Goal: Complete application form: Complete application form

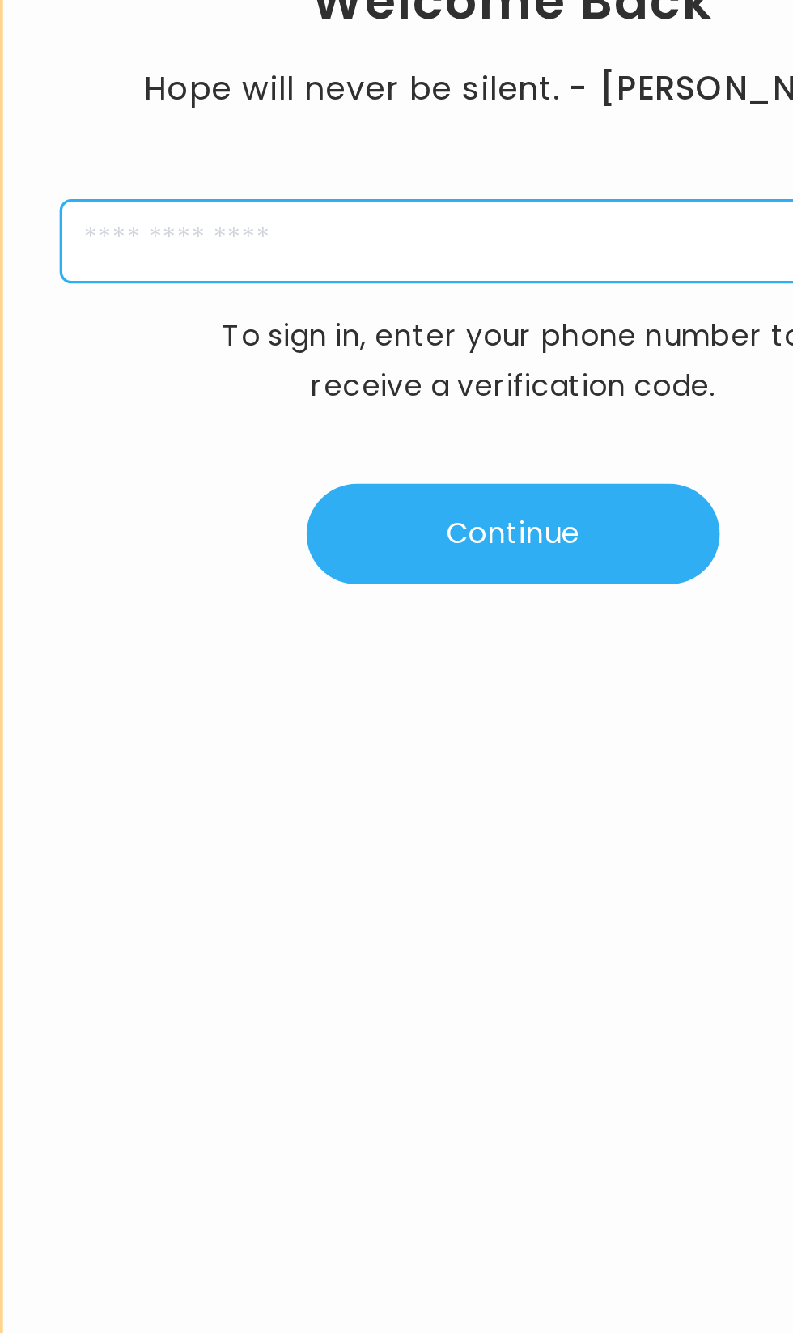
click at [453, 568] on input "tel" at bounding box center [563, 549] width 408 height 37
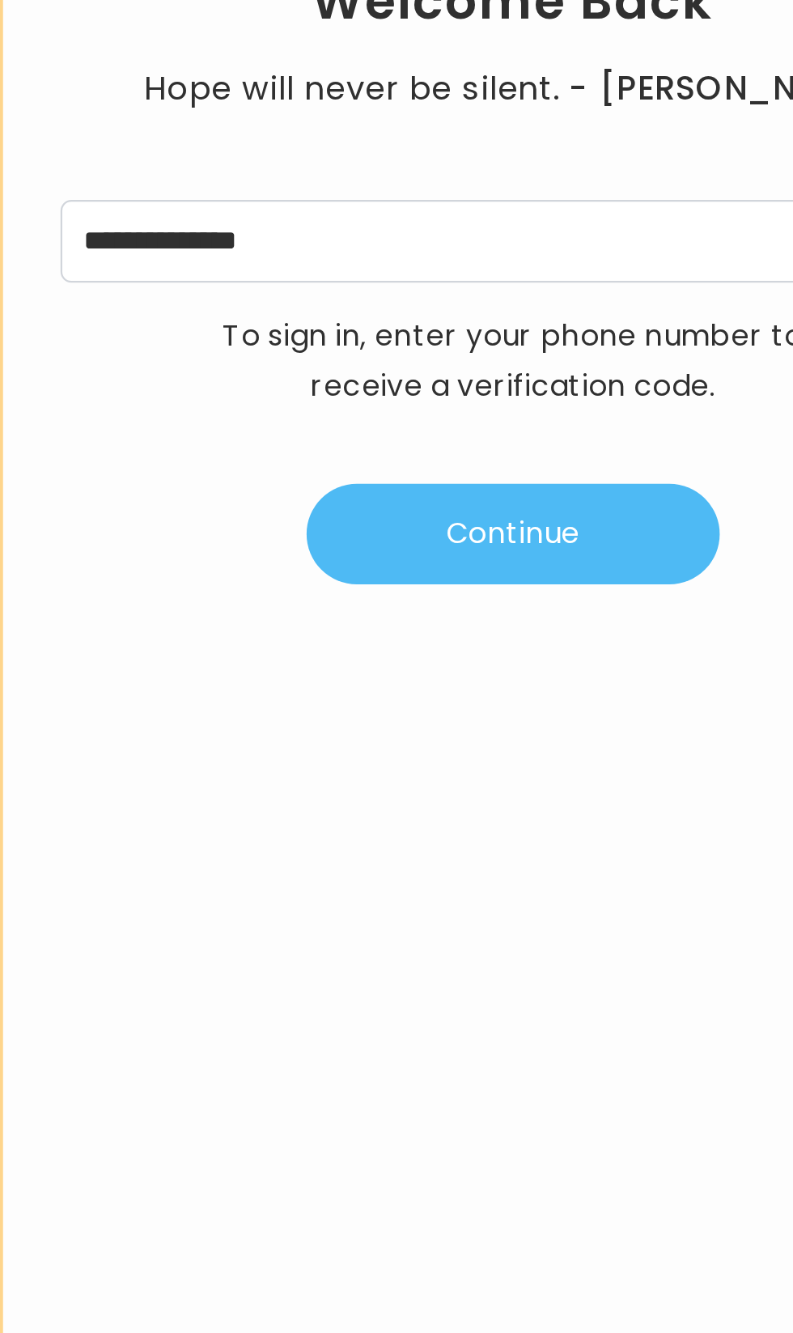
click at [586, 704] on button "Continue" at bounding box center [563, 681] width 186 height 45
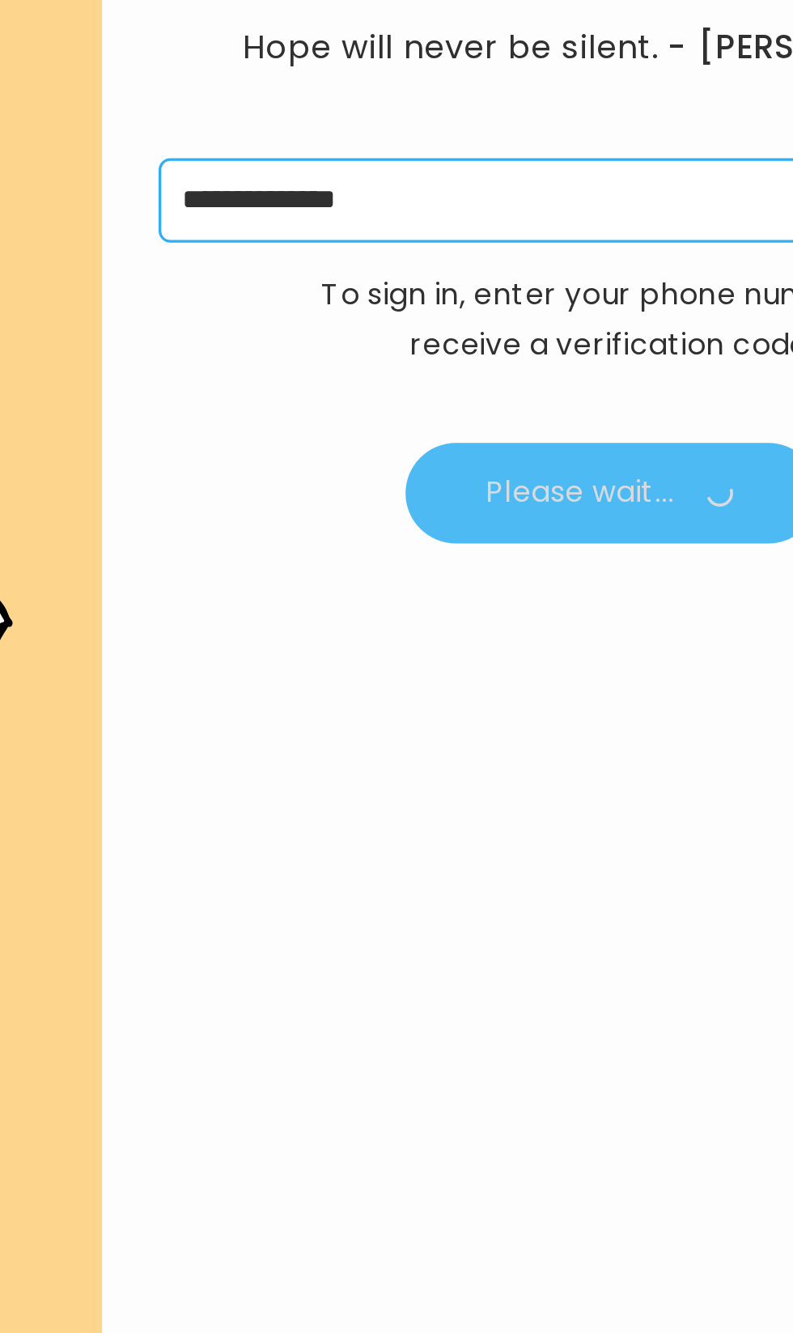
click at [530, 568] on input "**********" at bounding box center [563, 549] width 408 height 37
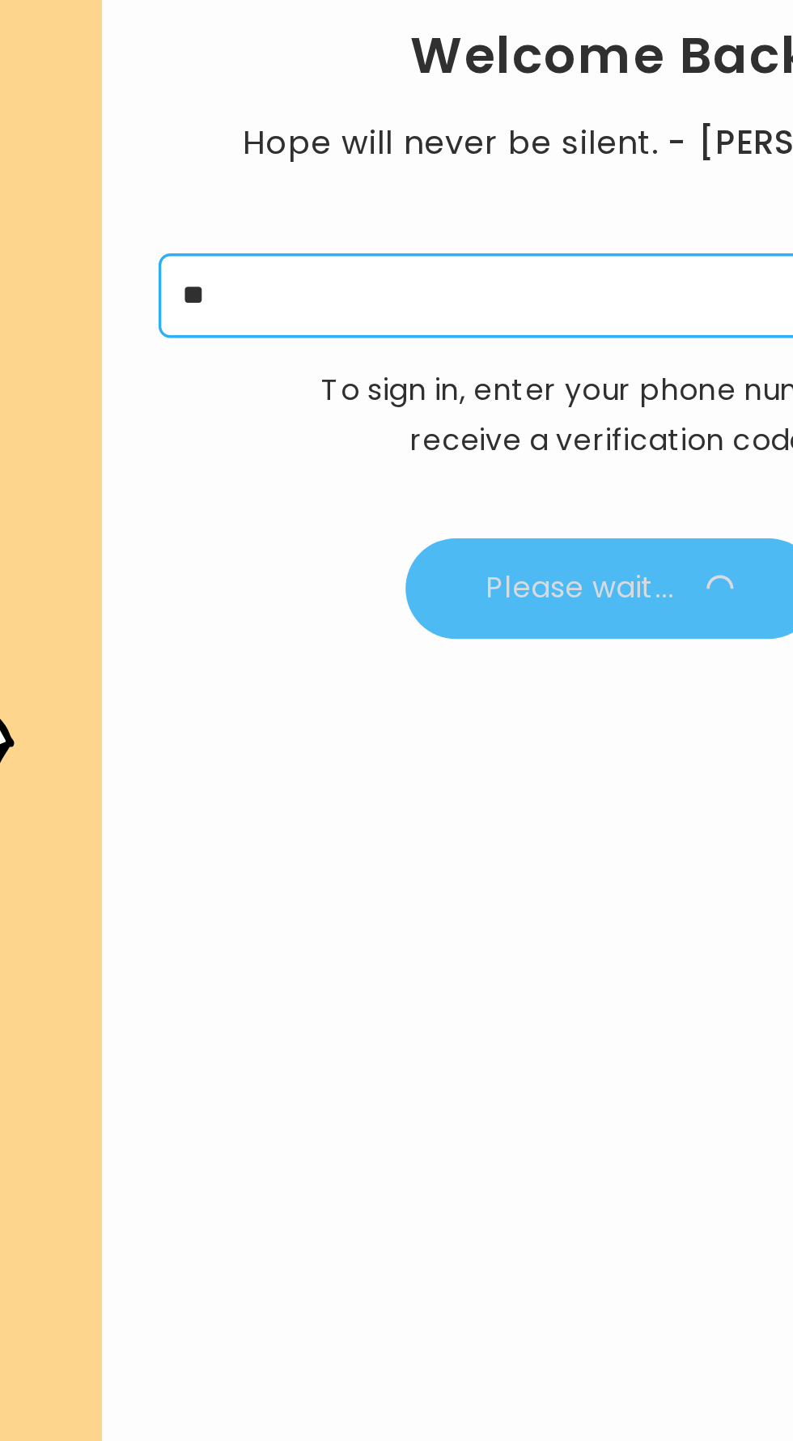
type input "*"
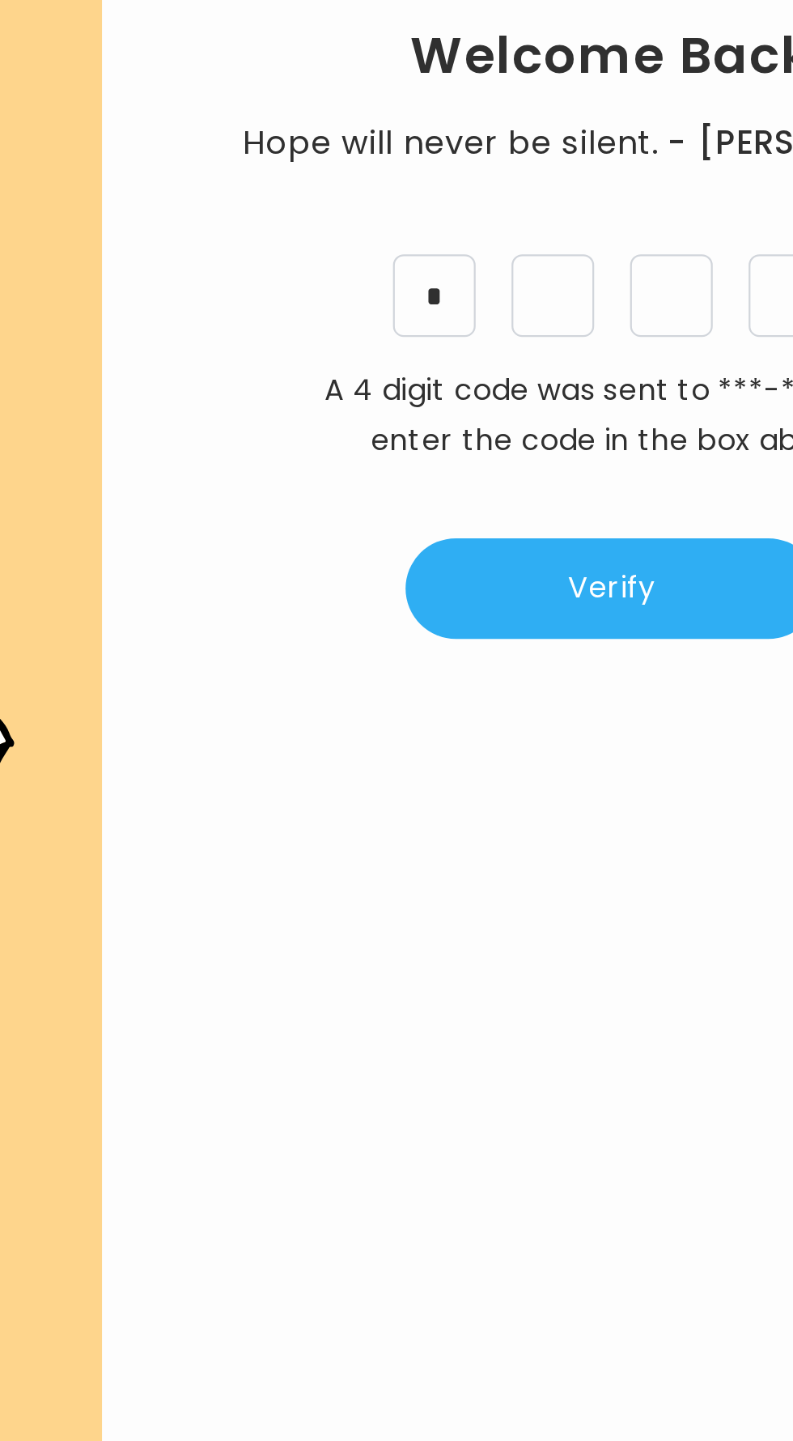
type input "*"
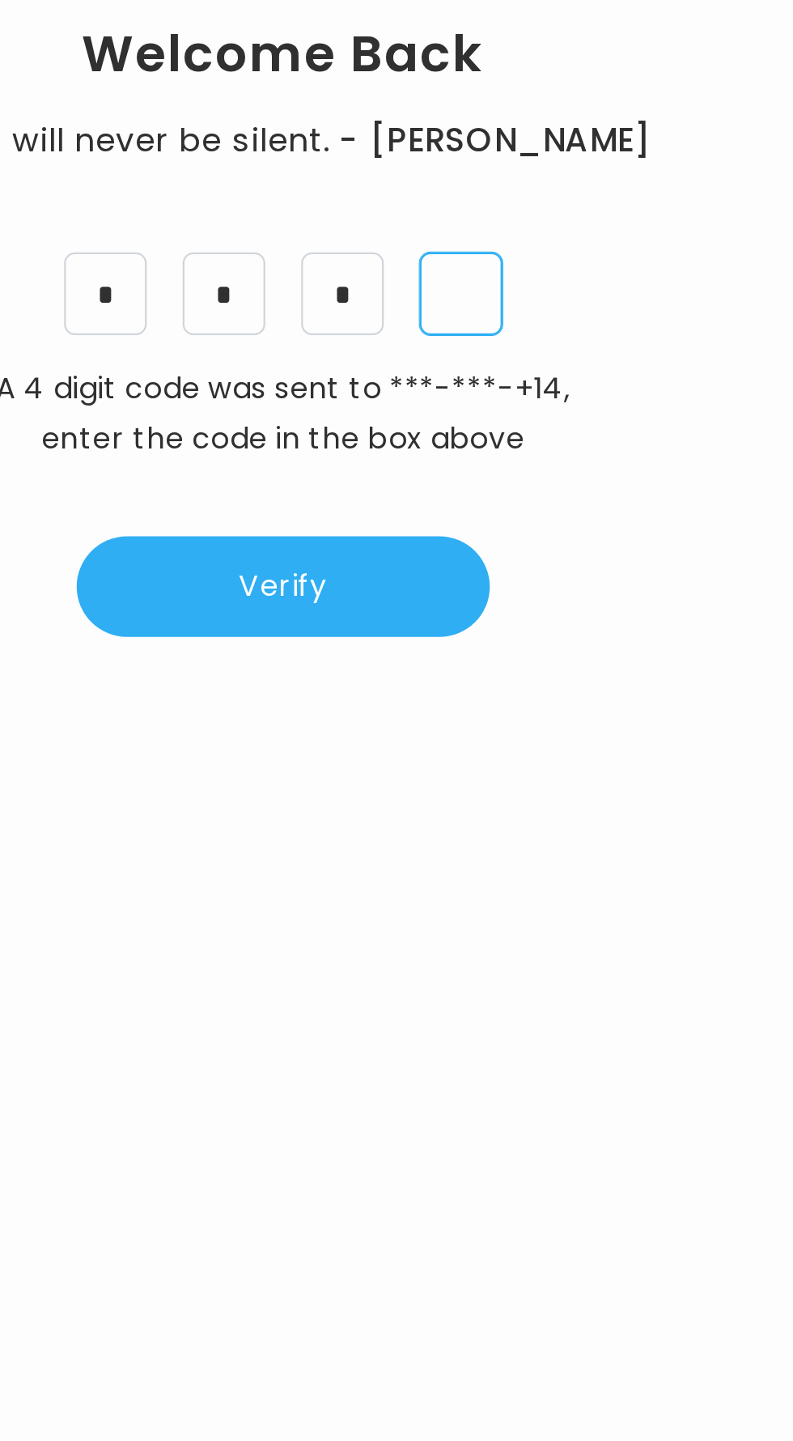
type input "*"
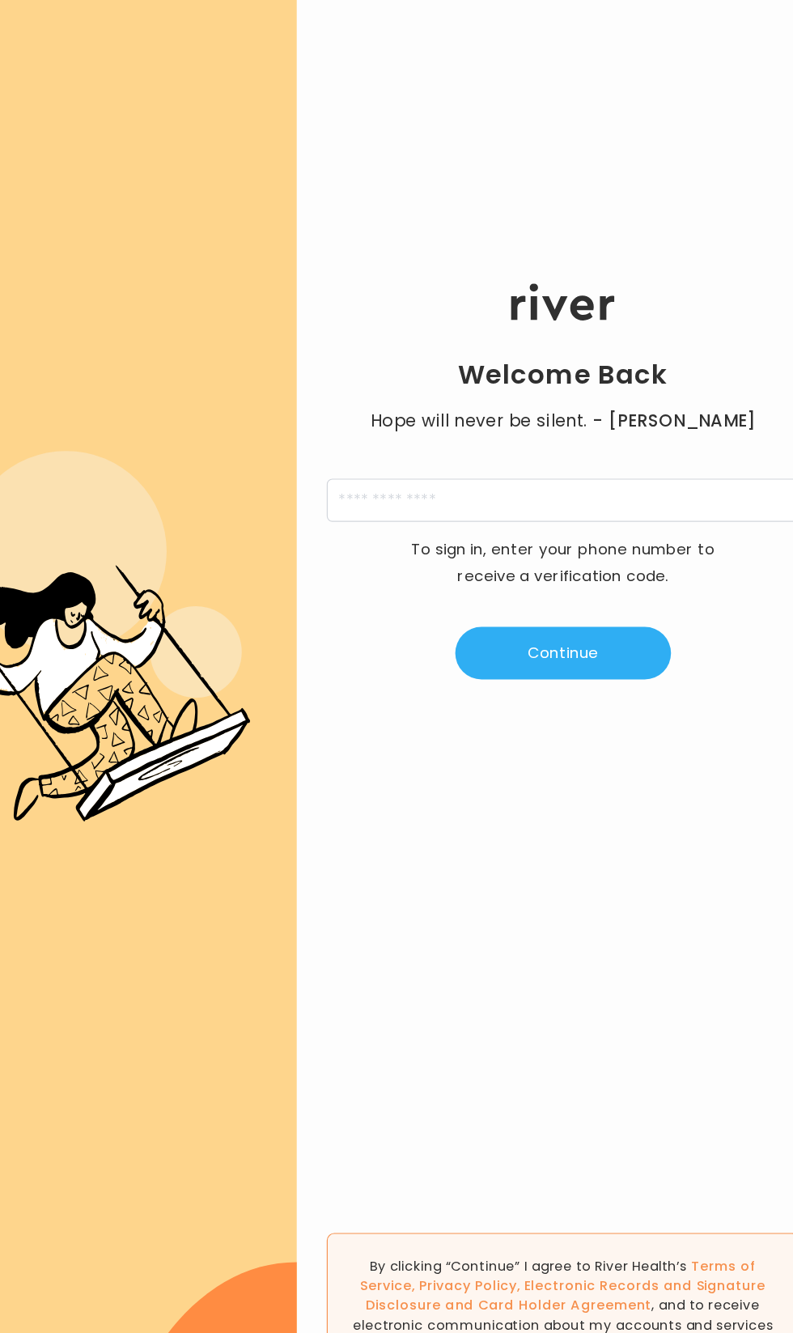
scroll to position [18, 0]
